Goal: Task Accomplishment & Management: Manage account settings

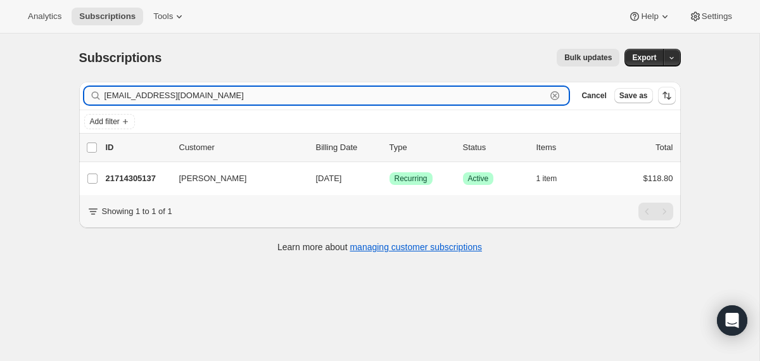
click at [214, 96] on input "[EMAIL_ADDRESS][DOMAIN_NAME]" at bounding box center [326, 96] width 442 height 18
paste input "[EMAIL_ADDRESS]"
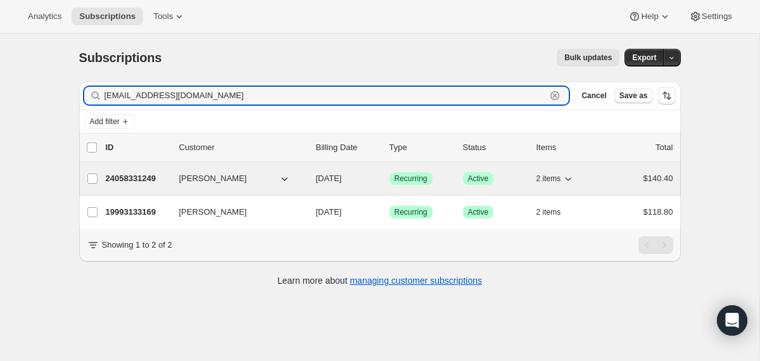
type input "[EMAIL_ADDRESS][DOMAIN_NAME]"
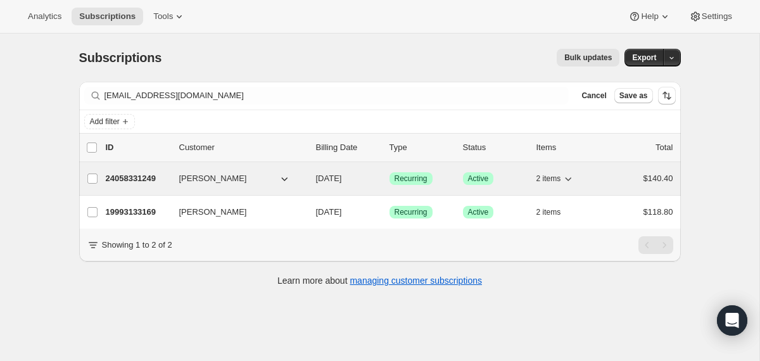
click at [307, 183] on div "24058331249 [PERSON_NAME] [DATE] Success Recurring Success Active 2 items $140.…" at bounding box center [390, 179] width 568 height 18
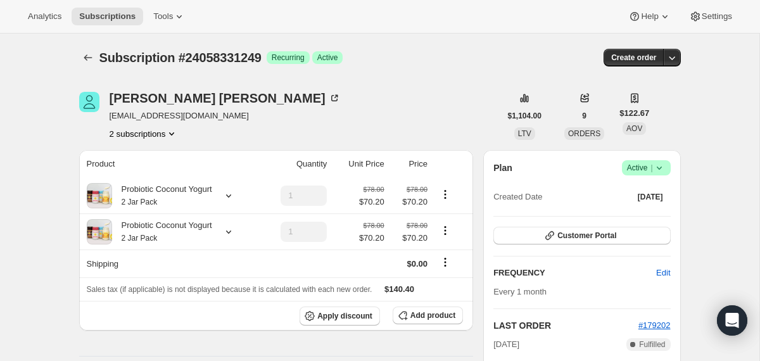
click at [662, 167] on icon at bounding box center [659, 168] width 13 height 13
click at [629, 216] on span "Cancel subscription" at bounding box center [642, 215] width 72 height 10
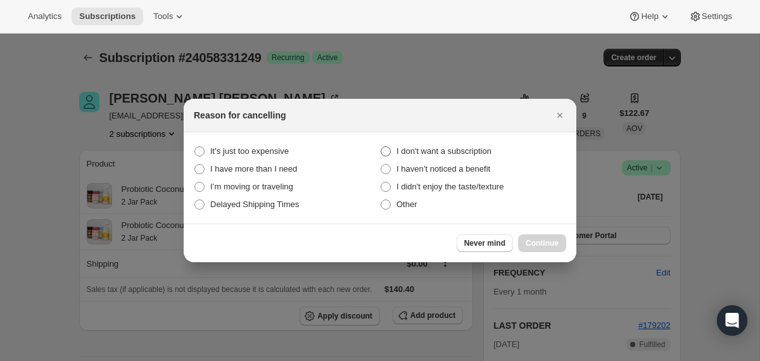
click at [492, 145] on span "I don't want a subscription" at bounding box center [444, 151] width 95 height 13
click at [381, 146] on subscription "I don't want a subscription" at bounding box center [381, 146] width 1 height 1
radio subscription "true"
click at [529, 243] on span "Continue" at bounding box center [542, 243] width 33 height 10
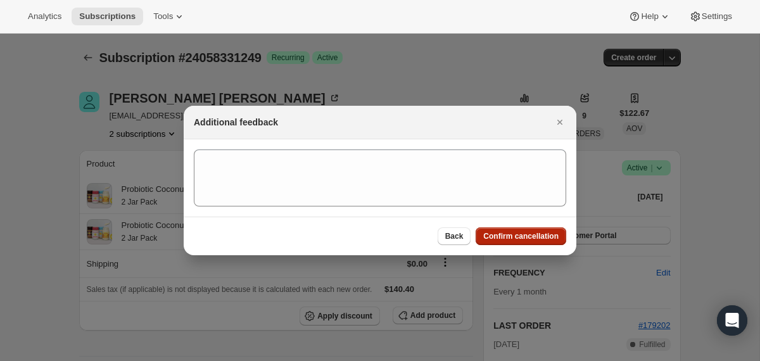
click at [529, 243] on button "Confirm cancellation" at bounding box center [521, 236] width 91 height 18
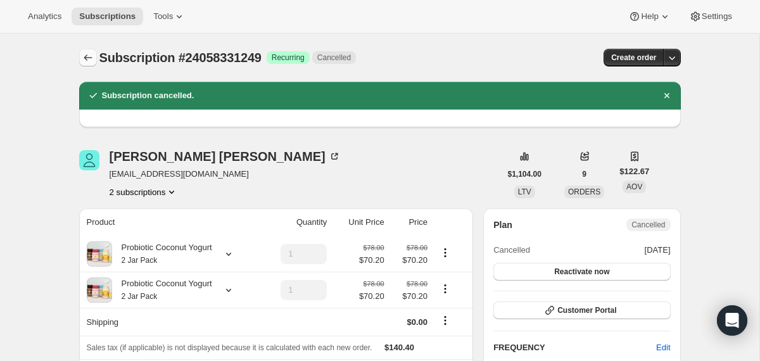
click at [82, 54] on icon "Subscriptions" at bounding box center [88, 57] width 13 height 13
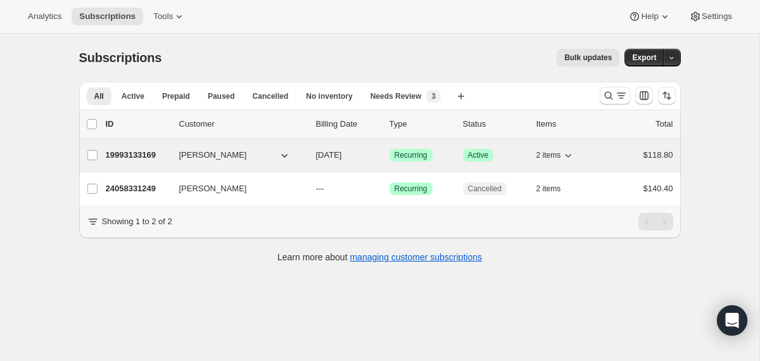
click at [307, 157] on div "19993133169 [PERSON_NAME] [DATE] Success Recurring Success Active 2 items $118.…" at bounding box center [390, 155] width 568 height 18
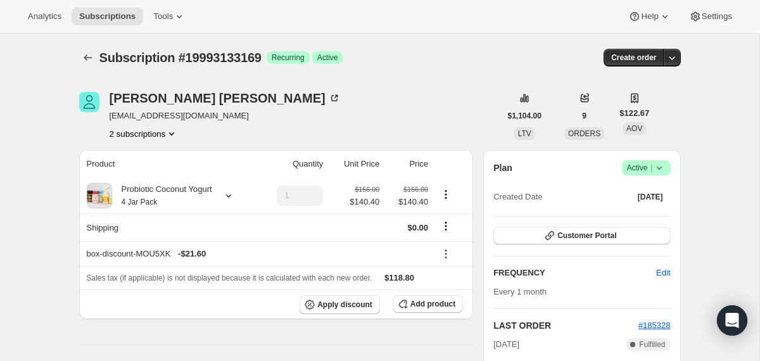
click at [667, 168] on span "Success Active |" at bounding box center [646, 167] width 49 height 15
click at [647, 211] on span "Cancel subscription" at bounding box center [642, 215] width 72 height 10
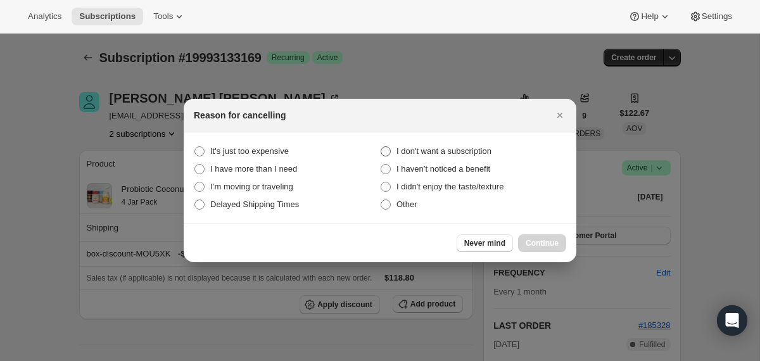
click at [492, 147] on span "I don't want a subscription" at bounding box center [444, 151] width 95 height 10
click at [381, 147] on subscription "I don't want a subscription" at bounding box center [381, 146] width 1 height 1
radio subscription "true"
click at [535, 243] on span "Continue" at bounding box center [542, 243] width 33 height 10
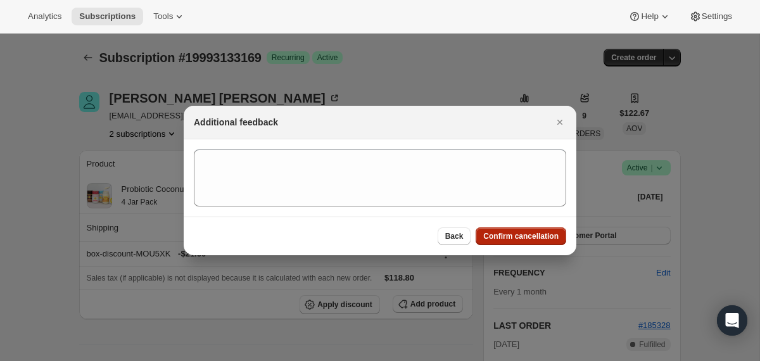
click at [535, 243] on button "Confirm cancellation" at bounding box center [521, 236] width 91 height 18
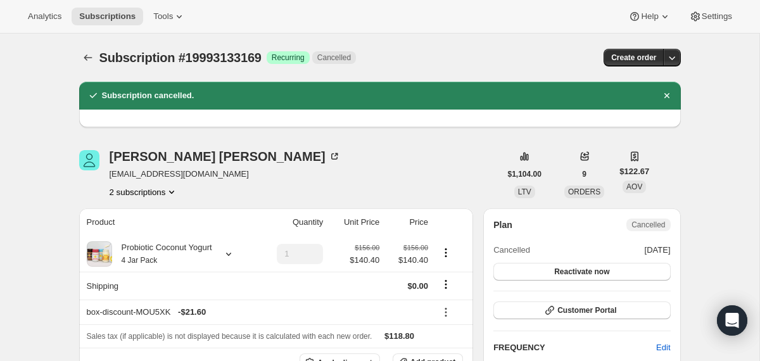
click at [82, 56] on icon "Subscriptions" at bounding box center [88, 57] width 13 height 13
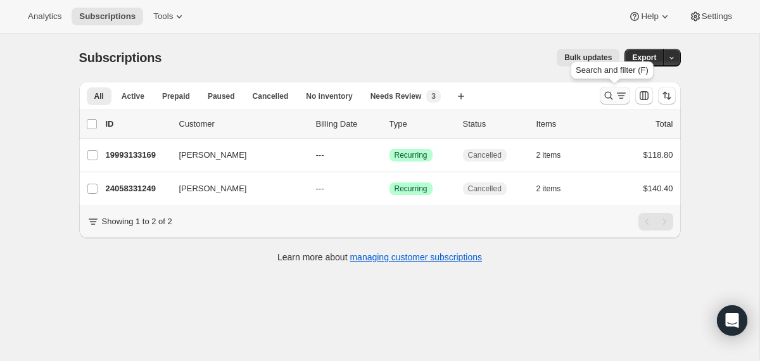
click at [610, 91] on icon "Search and filter results" at bounding box center [609, 95] width 13 height 13
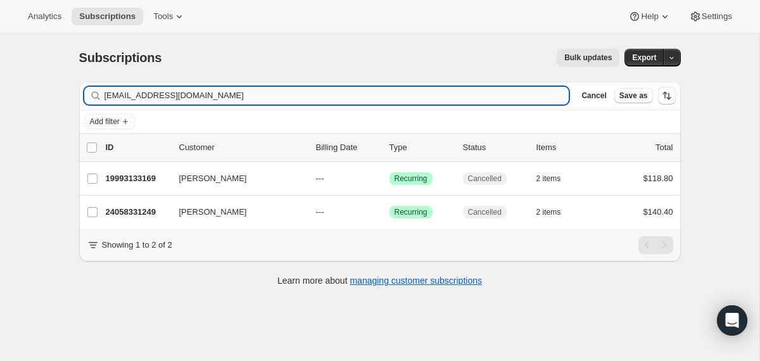
click at [428, 98] on input "[EMAIL_ADDRESS][DOMAIN_NAME]" at bounding box center [337, 96] width 465 height 18
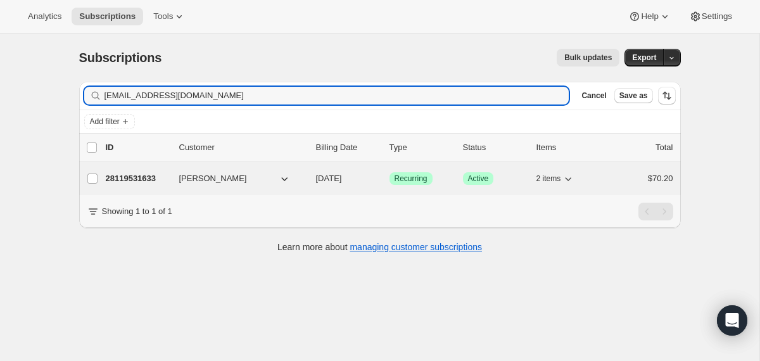
type input "[EMAIL_ADDRESS][DOMAIN_NAME]"
click at [308, 178] on div "28119531633 [PERSON_NAME] [DATE] Success Recurring Success Active 2 items $70.20" at bounding box center [390, 179] width 568 height 18
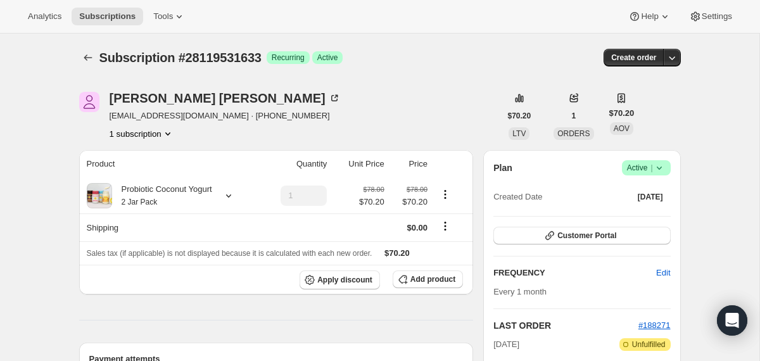
click at [665, 169] on icon at bounding box center [659, 168] width 13 height 13
click at [634, 214] on span "Cancel subscription" at bounding box center [642, 215] width 72 height 10
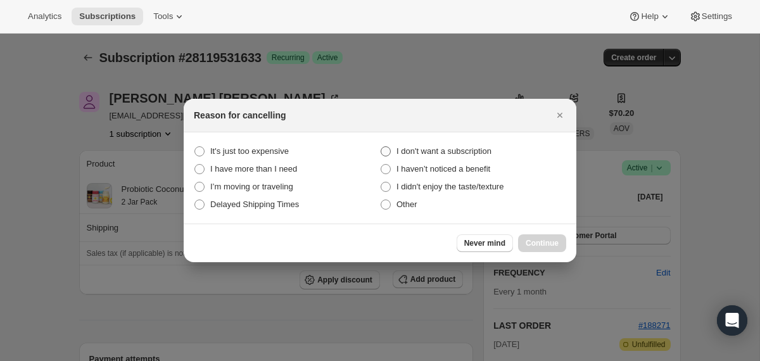
click at [484, 150] on span "I don't want a subscription" at bounding box center [444, 151] width 95 height 10
click at [381, 147] on subscription "I don't want a subscription" at bounding box center [381, 146] width 1 height 1
radio subscription "true"
click at [536, 240] on span "Continue" at bounding box center [542, 243] width 33 height 10
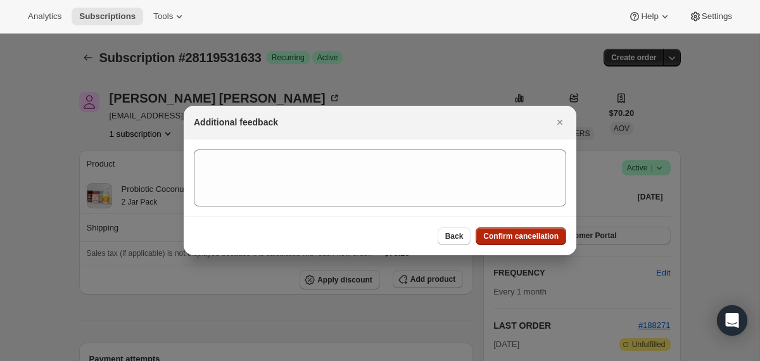
click at [536, 240] on span "Confirm cancellation" at bounding box center [521, 236] width 75 height 10
